Goal: Task Accomplishment & Management: Use online tool/utility

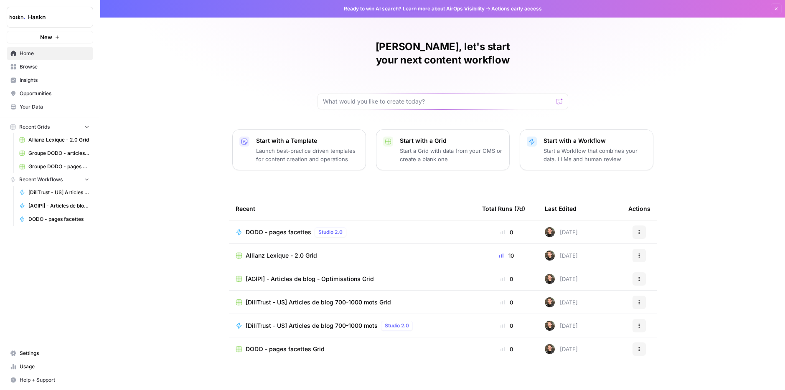
click at [286, 228] on span "DODO - pages facettes" at bounding box center [279, 232] width 66 height 8
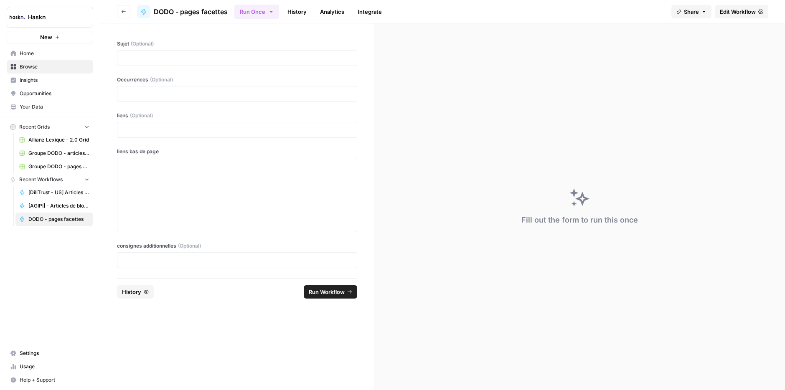
click at [740, 13] on span "Edit Workflow" at bounding box center [737, 12] width 36 height 8
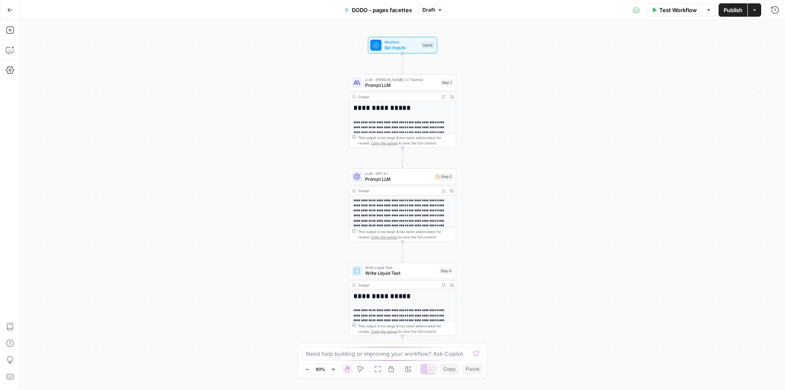
click at [658, 16] on button "Test Workflow" at bounding box center [674, 9] width 56 height 13
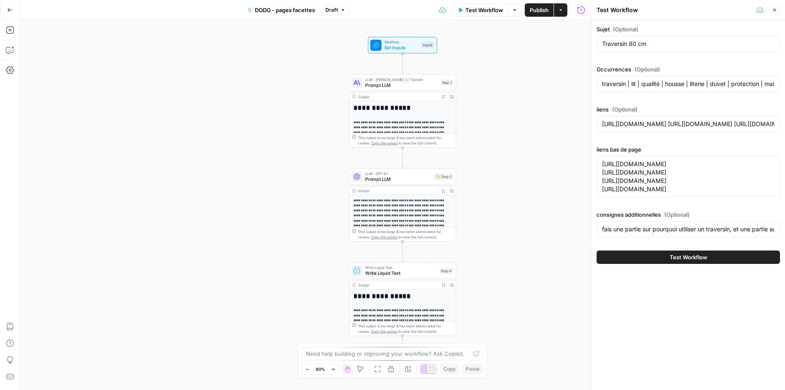
click at [657, 38] on div "Traversin 80 cm" at bounding box center [687, 44] width 183 height 16
click at [655, 41] on input "Traversin 80 cm" at bounding box center [688, 44] width 172 height 8
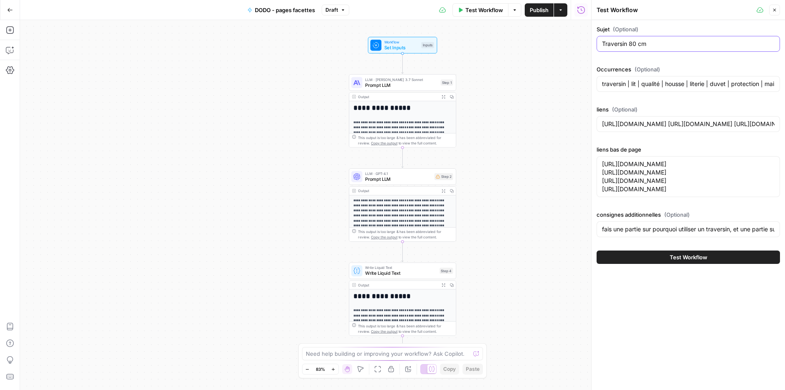
click at [655, 41] on input "Traversin 80 cm" at bounding box center [688, 44] width 172 height 8
paste input "Matelas Anti-acariens"
type input "Matelas Anti-acariens"
click at [678, 87] on input "traversin | lit | qualité | housse | literie | duvet | protection | maison | co…" at bounding box center [688, 84] width 172 height 8
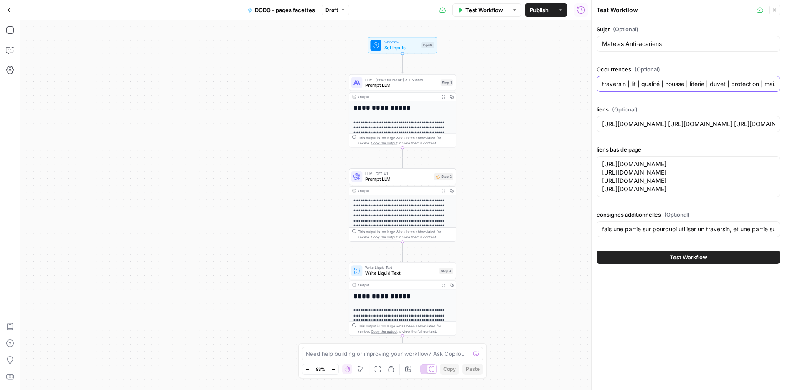
click at [678, 87] on input "traversin | lit | qualité | housse | literie | duvet | protection | maison | co…" at bounding box center [688, 84] width 172 height 8
click at [649, 116] on div "[URL][DOMAIN_NAME] [URL][DOMAIN_NAME] [URL][DOMAIN_NAME] [URL][DOMAIN_NAME] [UR…" at bounding box center [687, 124] width 183 height 16
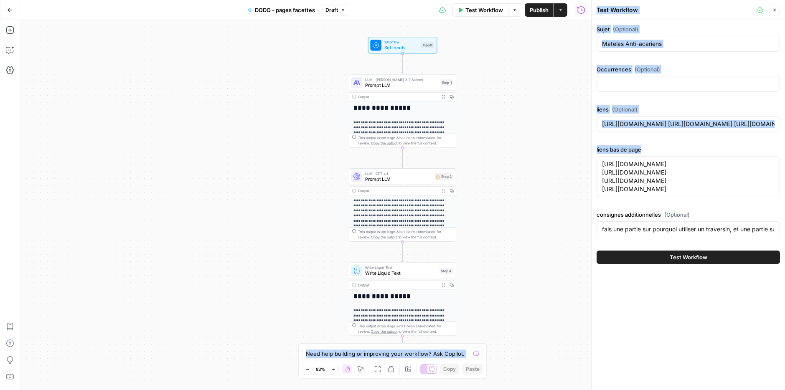
drag, startPoint x: 599, startPoint y: 204, endPoint x: 618, endPoint y: 163, distance: 45.2
click at [576, 154] on body "**********" at bounding box center [392, 195] width 785 height 390
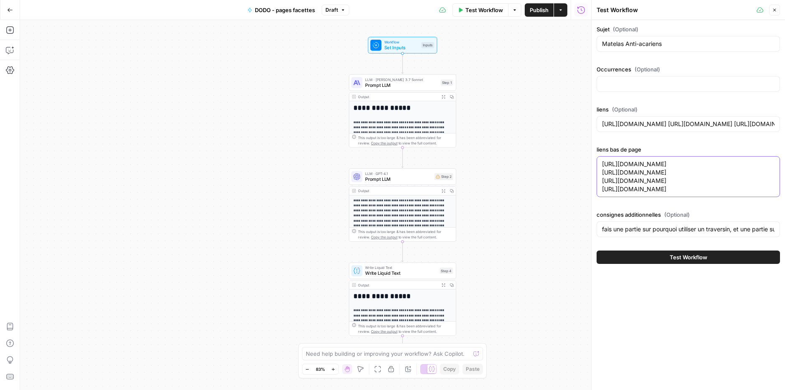
click at [649, 193] on textarea "[URL][DOMAIN_NAME] [URL][DOMAIN_NAME] [URL][DOMAIN_NAME] [URL][DOMAIN_NAME]" at bounding box center [688, 176] width 172 height 33
drag, startPoint x: 647, startPoint y: 215, endPoint x: 553, endPoint y: 140, distance: 120.3
click at [553, 140] on body "**********" at bounding box center [392, 195] width 785 height 390
paste textarea "matelas/anti-punaises-de-lit"
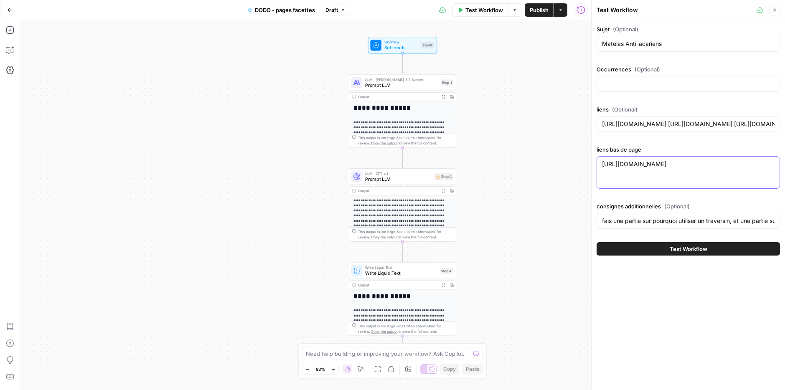
type textarea "[URL][DOMAIN_NAME]"
click at [611, 89] on div at bounding box center [687, 84] width 183 height 16
paste input "matelas | confort | anti-acariens | housse | literie | chambre | protection | f…"
type input "matelas | confort | anti-acariens | housse | literie | chambre | protection | f…"
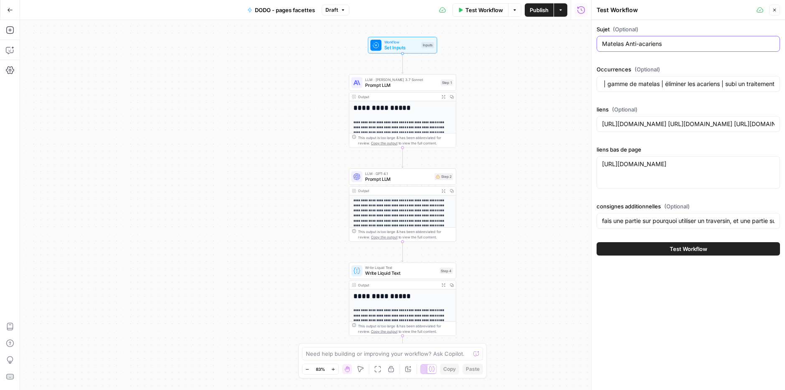
scroll to position [0, 0]
click at [628, 43] on input "Matelas Anti-acariens" at bounding box center [688, 44] width 172 height 8
drag, startPoint x: 628, startPoint y: 43, endPoint x: 624, endPoint y: 43, distance: 4.6
click at [624, 43] on input "Matelas Anti-acariens" at bounding box center [688, 44] width 172 height 8
click at [623, 45] on input "Matelasanti-acariens" at bounding box center [688, 44] width 172 height 8
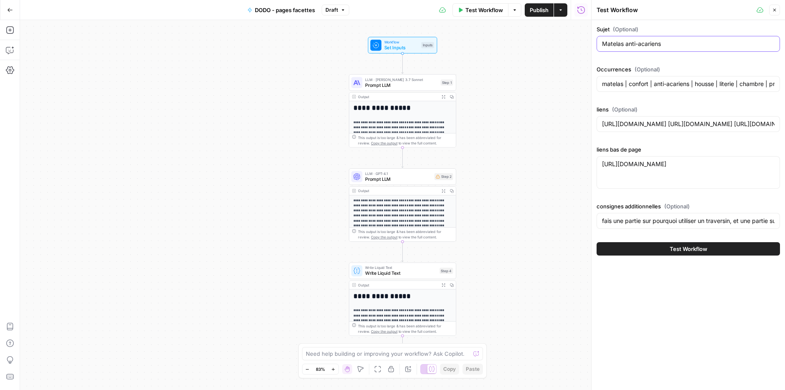
type input "Matelas anti-acariens"
click at [661, 217] on input "fais une partie sur pourquoi utiliser un traversin, et une partie sur comment l…" at bounding box center [688, 221] width 172 height 8
click at [662, 217] on input "fais une partie sur pourquoi utiliser un traversin, et une partie sur comment l…" at bounding box center [688, 221] width 172 height 8
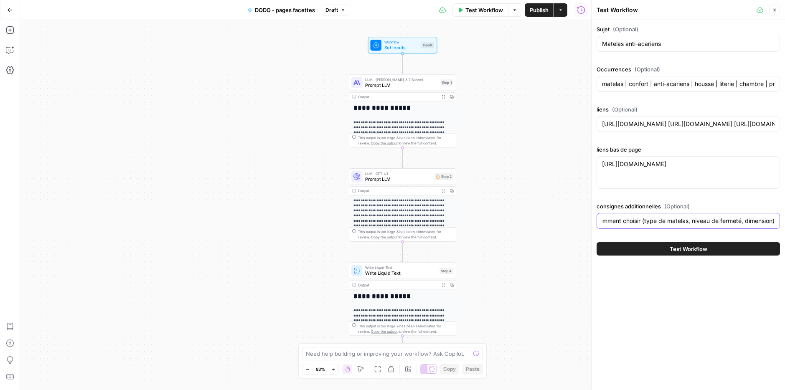
type input "fais une partie sur les avantages (sans parler d'allergie), puis comment choisi…"
click at [723, 246] on button "Test Workflow" at bounding box center [687, 248] width 183 height 13
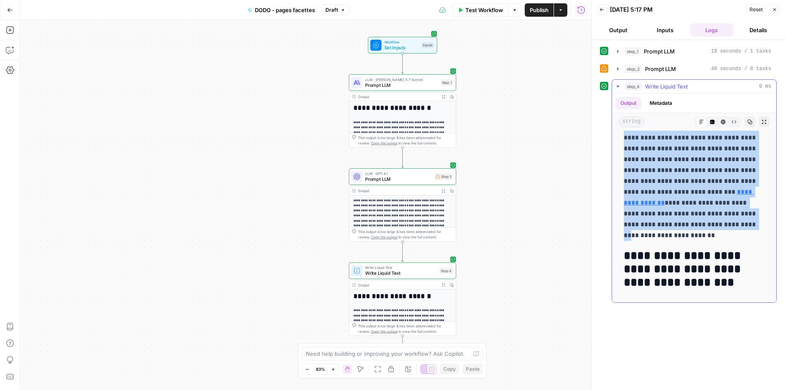
scroll to position [737, 0]
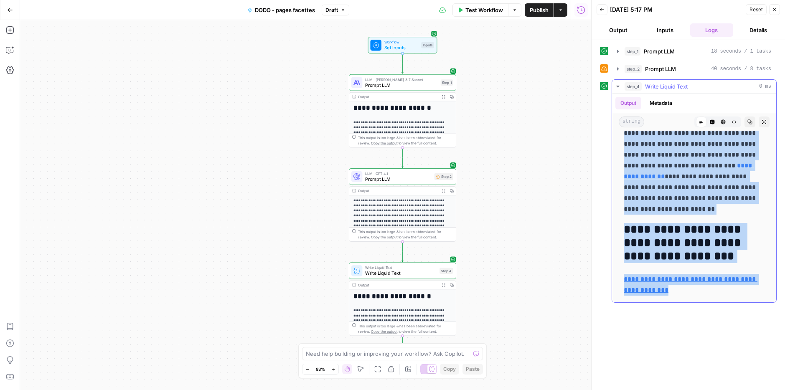
drag, startPoint x: 668, startPoint y: 157, endPoint x: 760, endPoint y: 298, distance: 168.3
copy div "**********"
click at [469, 5] on button "Test Workflow" at bounding box center [480, 9] width 56 height 13
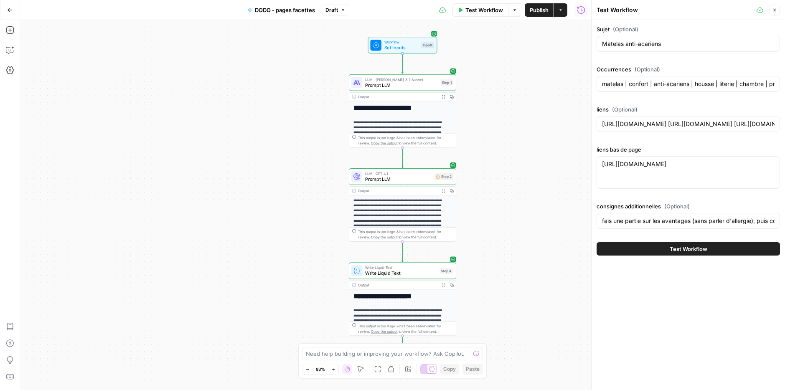
click at [643, 48] on div "Matelas anti-acariens" at bounding box center [687, 44] width 183 height 16
paste input "Couette 120x150"
drag, startPoint x: 660, startPoint y: 43, endPoint x: 575, endPoint y: 52, distance: 85.3
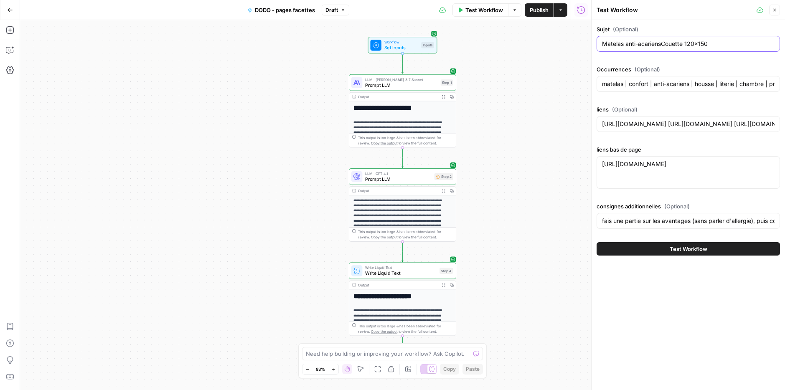
click at [575, 52] on body "**********" at bounding box center [392, 195] width 785 height 390
drag, startPoint x: 600, startPoint y: 47, endPoint x: 661, endPoint y: 44, distance: 61.0
click at [661, 44] on div "Matelas anti-acariensCouette 120x150" at bounding box center [687, 44] width 183 height 16
drag, startPoint x: 661, startPoint y: 44, endPoint x: 595, endPoint y: 48, distance: 66.1
click at [595, 48] on div "Test Workflow Close Sujet (Optional) Matelas anti-acariensCouette 120x150 Occur…" at bounding box center [688, 195] width 194 height 390
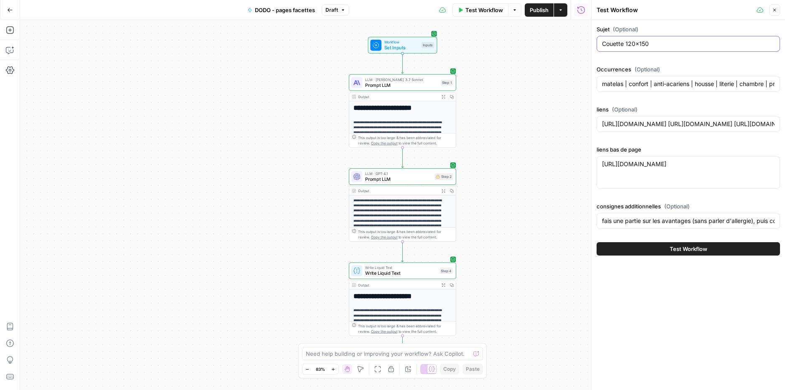
type input "Couette 120x150"
click at [621, 71] on label "Occurrences (Optional)" at bounding box center [687, 69] width 183 height 8
click at [621, 80] on input "matelas | confort | anti-acariens | housse | literie | chambre | protection | f…" at bounding box center [688, 84] width 172 height 8
click at [625, 77] on div "matelas | confort | anti-acariens | housse | literie | chambre | protection | f…" at bounding box center [687, 84] width 183 height 16
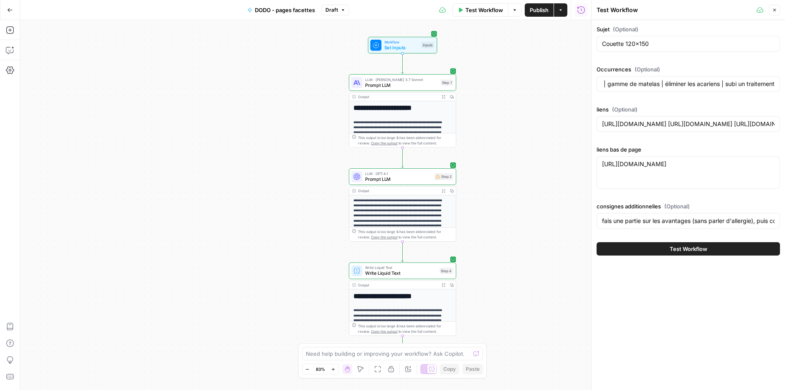
click at [625, 77] on div "matelas | confort | anti-acariens | housse | literie | chambre | protection | f…" at bounding box center [687, 84] width 183 height 16
click at [624, 84] on input "matelas | confort | anti-acariens | housse | literie | chambre | protection | f…" at bounding box center [688, 84] width 172 height 8
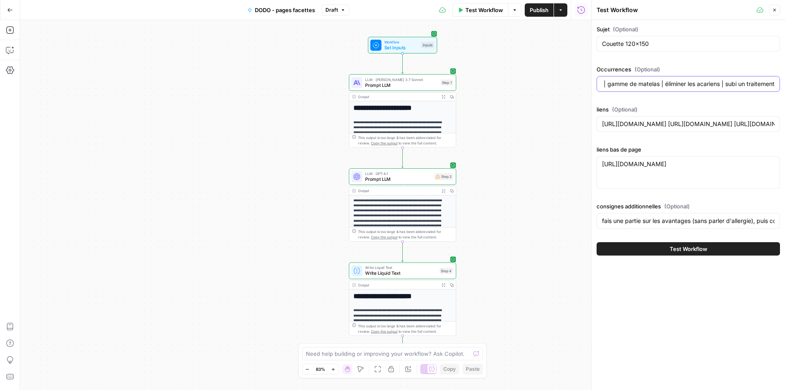
click at [624, 84] on input "matelas | confort | anti-acariens | housse | literie | chambre | protection | f…" at bounding box center [688, 84] width 172 height 8
drag, startPoint x: 720, startPoint y: 169, endPoint x: 583, endPoint y: 159, distance: 137.7
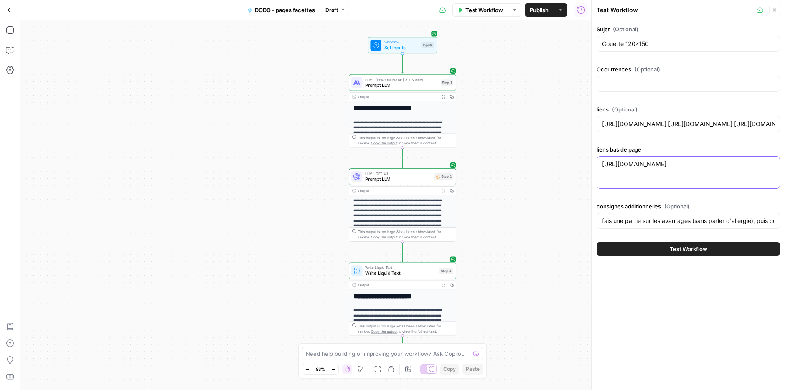
click at [583, 159] on body "**********" at bounding box center [392, 195] width 785 height 390
paste textarea "couettes/80-200"
click at [694, 184] on div "[URL][DOMAIN_NAME] [URL][DOMAIN_NAME]" at bounding box center [687, 172] width 183 height 33
paste textarea "[URL][DOMAIN_NAME]"
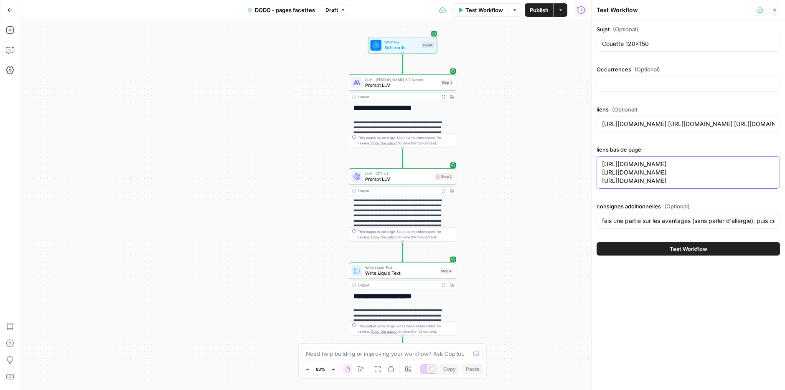
paste textarea "[URL][DOMAIN_NAME]"
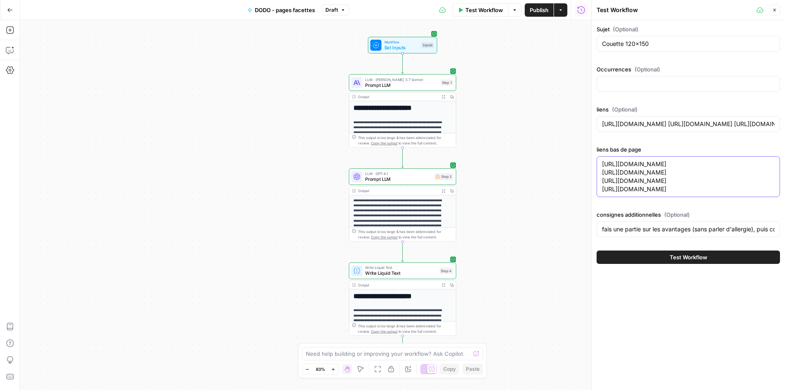
paste textarea "[URL][DOMAIN_NAME]"
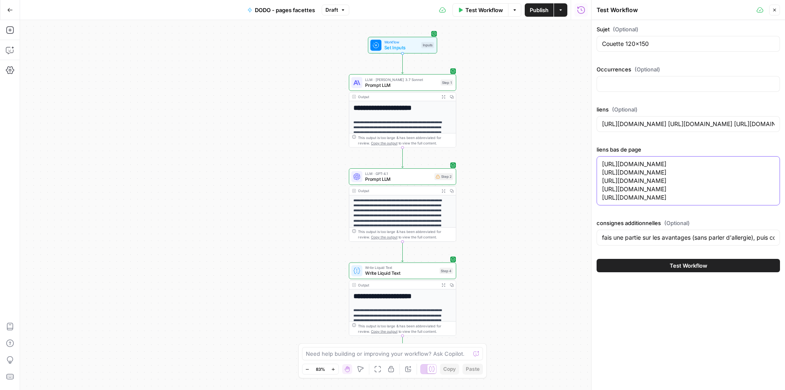
paste textarea "[URL][DOMAIN_NAME]"
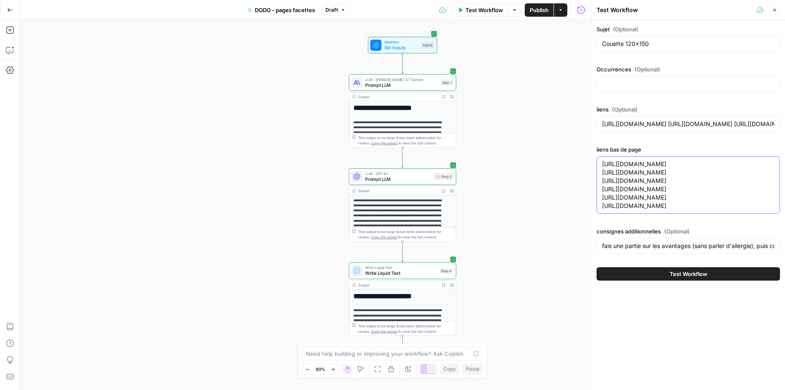
click at [731, 205] on textarea "[URL][DOMAIN_NAME] [URL][DOMAIN_NAME] [URL][DOMAIN_NAME] [URL][DOMAIN_NAME] [UR…" at bounding box center [688, 185] width 172 height 50
paste textarea "[URL][DOMAIN_NAME]"
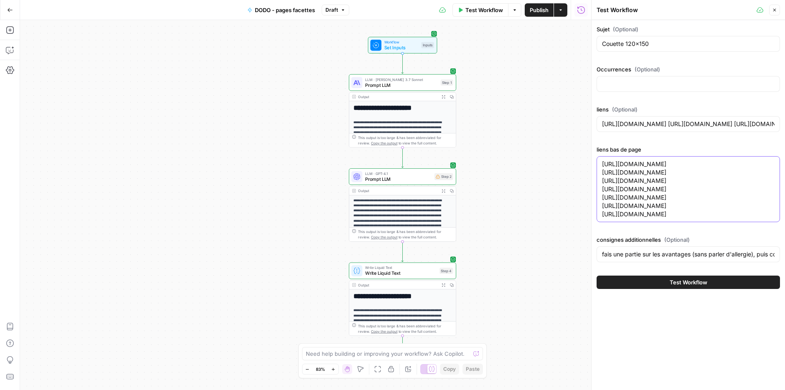
paste textarea "[URL][DOMAIN_NAME]"
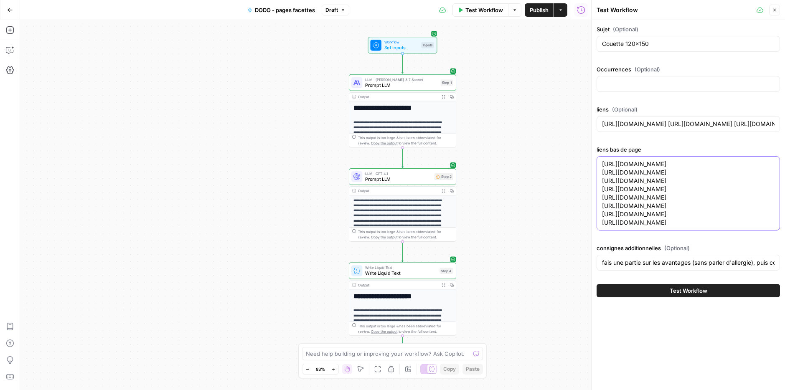
type textarea "[URL][DOMAIN_NAME] [URL][DOMAIN_NAME] [URL][DOMAIN_NAME] [URL][DOMAIN_NAME] [UR…"
click at [698, 263] on input "fais une partie sur les avantages (sans parler d'allergie), puis comment choisi…" at bounding box center [688, 262] width 172 height 8
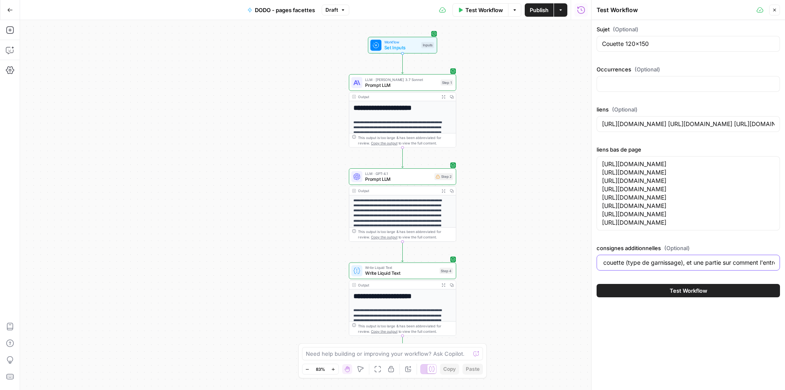
scroll to position [0, 122]
drag, startPoint x: 716, startPoint y: 266, endPoint x: 728, endPoint y: 266, distance: 12.1
click at [728, 266] on input "fais une partie sur comment choisir sa couette (type de garnissage), et une par…" at bounding box center [688, 262] width 172 height 8
drag, startPoint x: 768, startPoint y: 261, endPoint x: 775, endPoint y: 261, distance: 7.1
click at [775, 261] on div "fais une partie sur comment choisir sa couette (type de garnissage), et une par…" at bounding box center [687, 263] width 183 height 16
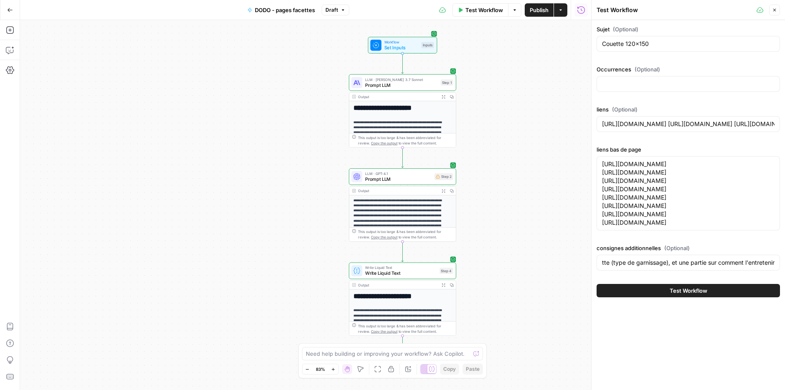
scroll to position [0, 0]
click at [775, 264] on div "fais une partie sur comment choisir sa couette (type de garnissage), et une par…" at bounding box center [687, 263] width 183 height 16
drag, startPoint x: 766, startPoint y: 262, endPoint x: 804, endPoint y: 261, distance: 38.4
click at [784, 261] on html "**********" at bounding box center [392, 195] width 785 height 390
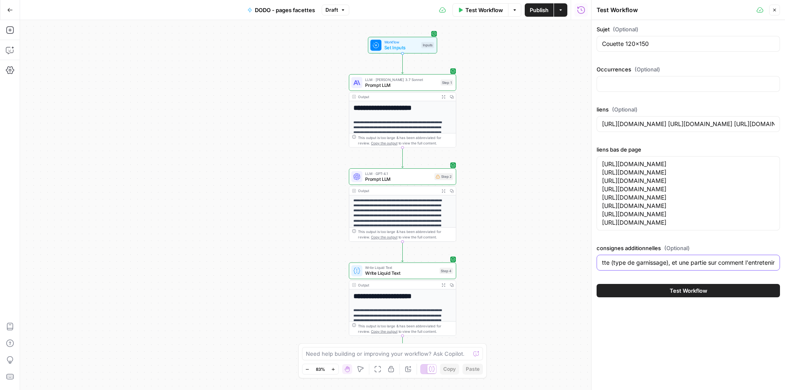
click at [765, 261] on input "fais une partie sur comment choisir sa couette (type de garnissage), et une par…" at bounding box center [688, 262] width 172 height 8
click at [775, 263] on div "fais une partie sur comment choisir sa couette (type de garnissage), et une par…" at bounding box center [687, 263] width 183 height 16
click at [784, 263] on html "**********" at bounding box center [392, 195] width 785 height 390
click at [747, 262] on input "fais une partie sur comment choisir sa couette (type de garnissage), et une par…" at bounding box center [688, 262] width 172 height 8
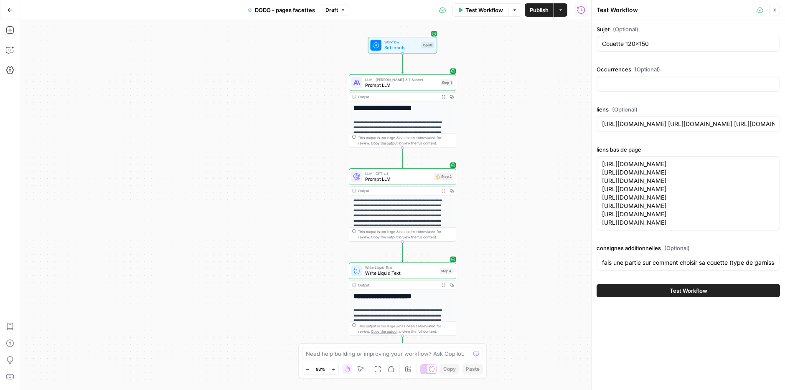
drag, startPoint x: 737, startPoint y: 269, endPoint x: 750, endPoint y: 269, distance: 13.4
click at [784, 265] on html "**********" at bounding box center [392, 195] width 785 height 390
drag, startPoint x: 748, startPoint y: 268, endPoint x: 731, endPoint y: 265, distance: 17.4
click at [748, 268] on div "fais une partie sur comment choisir sa couette (type de garnissage), et une par…" at bounding box center [687, 263] width 183 height 16
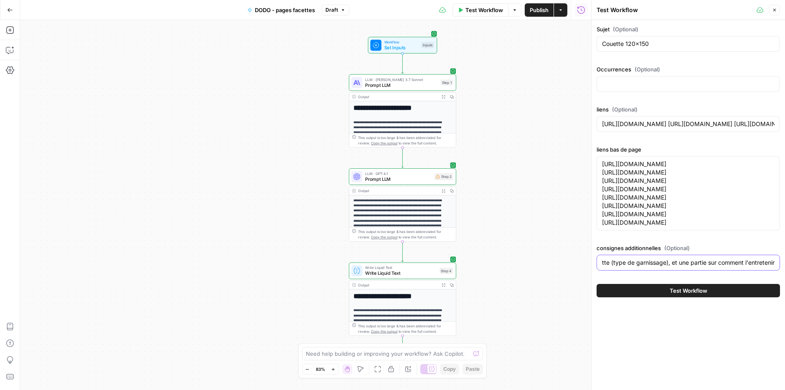
drag, startPoint x: 760, startPoint y: 265, endPoint x: 814, endPoint y: 263, distance: 54.7
click at [784, 263] on html "**********" at bounding box center [392, 195] width 785 height 390
click at [763, 264] on input "fais une partie sur comment choisir sa couette (type de garnissage), et une par…" at bounding box center [688, 262] width 172 height 8
drag, startPoint x: 774, startPoint y: 262, endPoint x: 772, endPoint y: 266, distance: 4.9
click at [773, 262] on input "fais une partie sur comment choisir sa couette (type de garnissage), et une par…" at bounding box center [688, 262] width 172 height 8
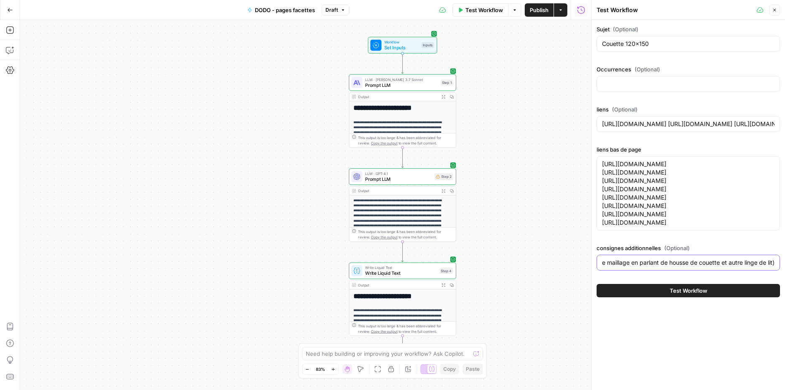
scroll to position [0, 351]
type input "fais une partie sur comment choisir sa couette (type de garnissage), et une par…"
click at [674, 160] on textarea "[URL][DOMAIN_NAME] [URL][DOMAIN_NAME] [URL][DOMAIN_NAME] [URL][DOMAIN_NAME] [UR…" at bounding box center [688, 193] width 172 height 67
click at [676, 261] on input "fais une partie sur comment choisir sa couette (type de garnissage), et une par…" at bounding box center [688, 262] width 172 height 8
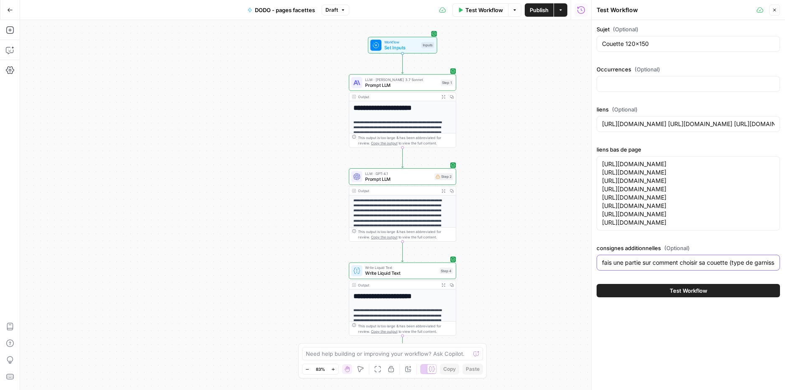
click at [676, 261] on input "fais une partie sur comment choisir sa couette (type de garnissage), et une par…" at bounding box center [688, 262] width 172 height 8
click at [632, 125] on input "[URL][DOMAIN_NAME] [URL][DOMAIN_NAME] [URL][DOMAIN_NAME] [URL][DOMAIN_NAME] [UR…" at bounding box center [688, 124] width 172 height 8
click at [622, 91] on div at bounding box center [687, 84] width 183 height 16
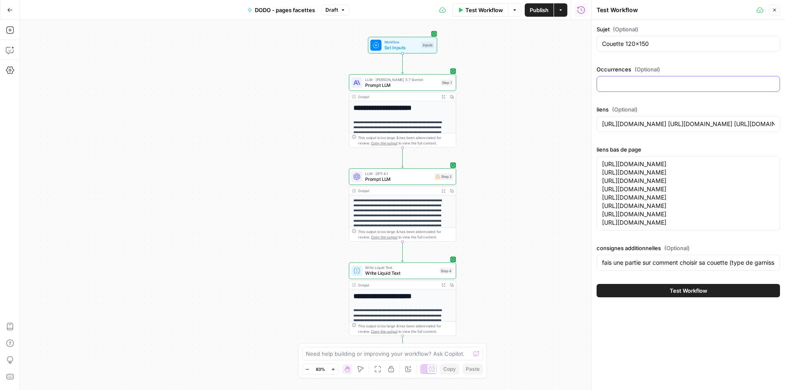
paste input "coton | lit | housse de couette | housse | machine | couette | nuit | couette e…"
type input "coton | lit | housse de couette | housse | machine | couette | nuit | couette e…"
click at [654, 292] on button "Test Workflow" at bounding box center [687, 290] width 183 height 13
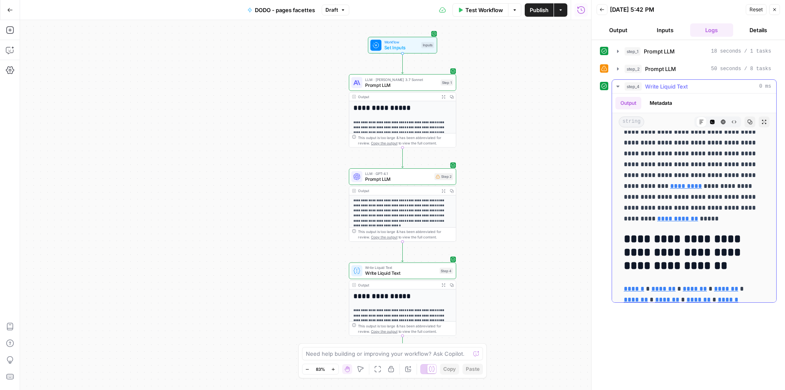
scroll to position [687, 0]
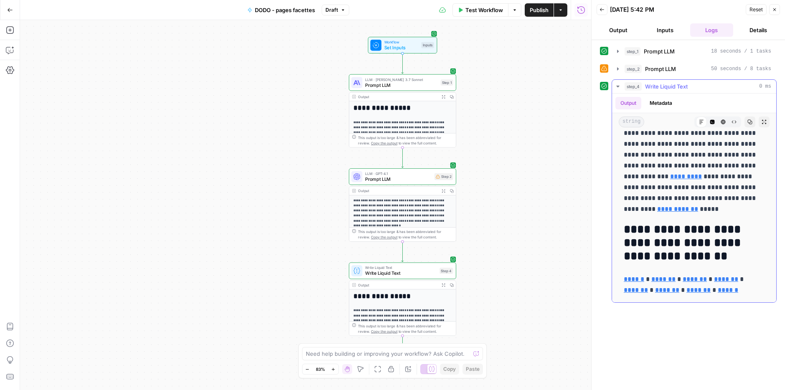
drag, startPoint x: 623, startPoint y: 139, endPoint x: 755, endPoint y: 292, distance: 202.2
copy div "**********"
click at [483, 12] on span "Test Workflow" at bounding box center [484, 10] width 38 height 8
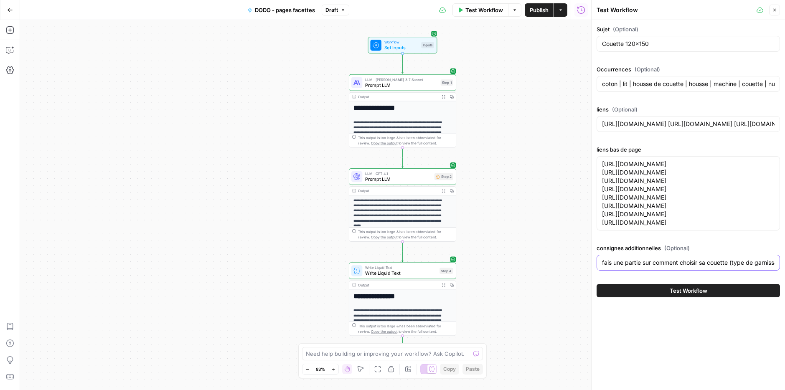
click at [727, 260] on input "fais une partie sur comment choisir sa couette (type de garnissage), et une par…" at bounding box center [688, 262] width 172 height 8
type input "tu dois préciser que la couette a un garnissage synthétique et une enveloppe en…"
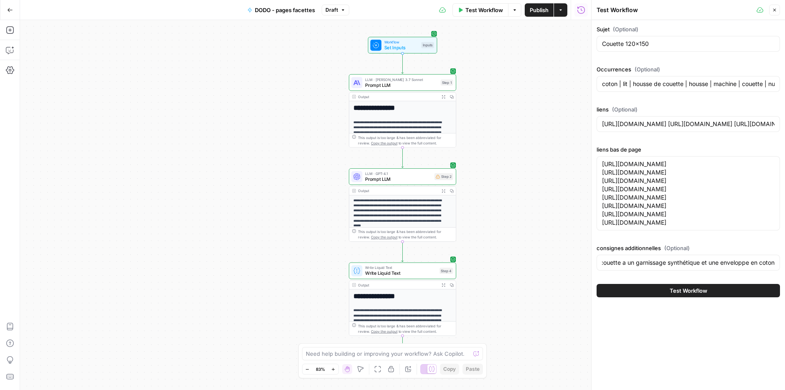
scroll to position [0, 0]
click at [696, 286] on button "Test Workflow" at bounding box center [687, 290] width 183 height 13
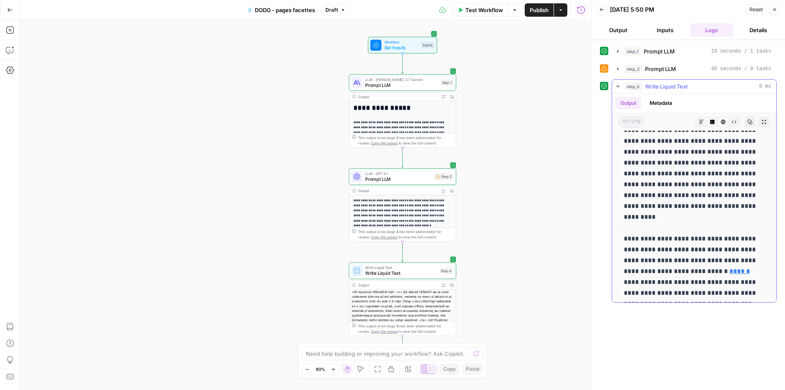
scroll to position [847, 0]
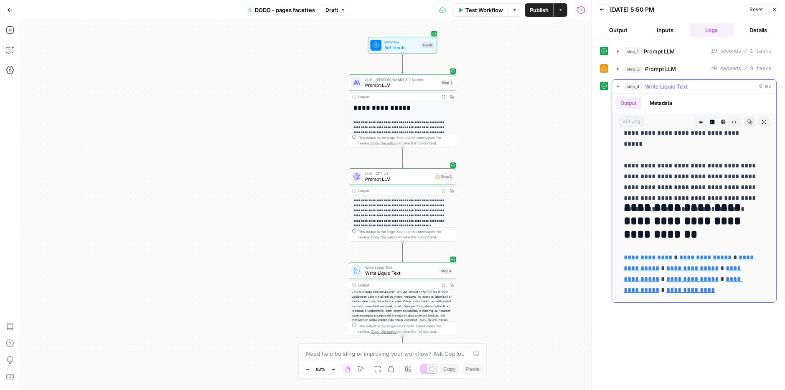
drag, startPoint x: 621, startPoint y: 137, endPoint x: 748, endPoint y: 286, distance: 196.4
copy div "**********"
